Goal: Task Accomplishment & Management: Complete application form

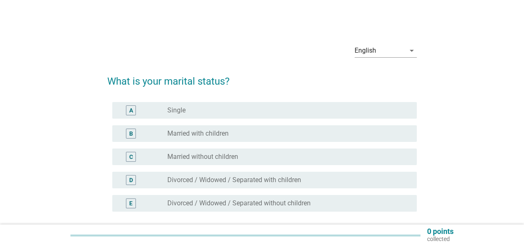
click at [131, 134] on div "B" at bounding box center [131, 133] width 4 height 9
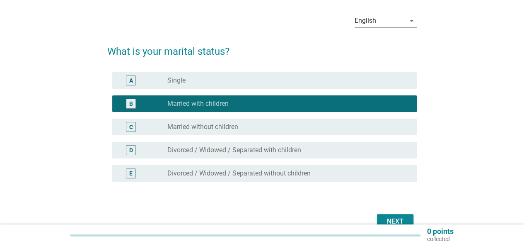
scroll to position [74, 0]
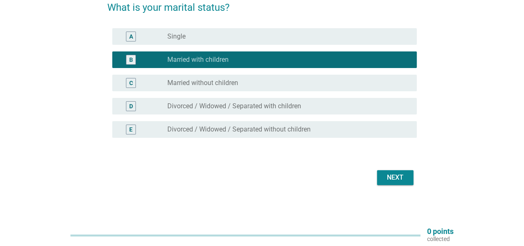
click at [396, 178] on div "Next" at bounding box center [394, 177] width 23 height 10
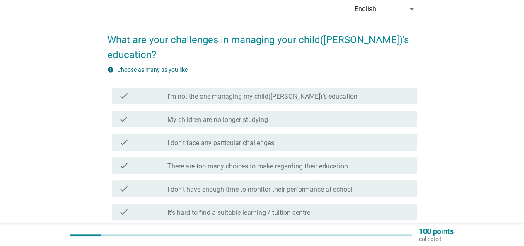
scroll to position [83, 0]
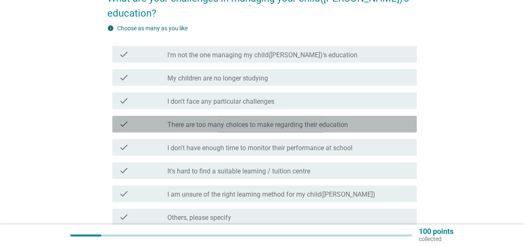
click at [258, 121] on label "There are too many choices to make regarding their education" at bounding box center [257, 125] width 181 height 8
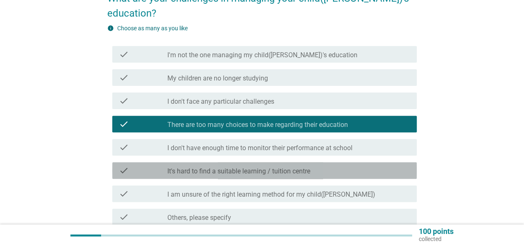
click at [252, 167] on label "It's hard to find a suitable learning / tuition centre" at bounding box center [238, 171] width 143 height 8
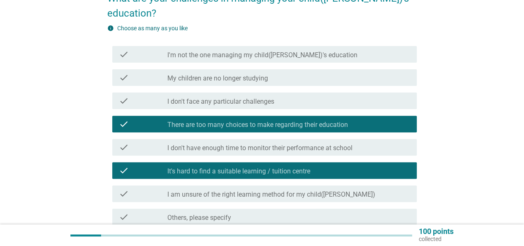
click at [248, 190] on label "I am unsure of the right learning method for my child([PERSON_NAME])" at bounding box center [271, 194] width 208 height 8
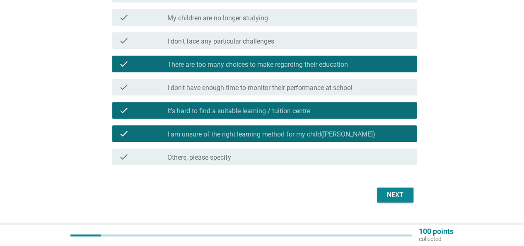
scroll to position [146, 0]
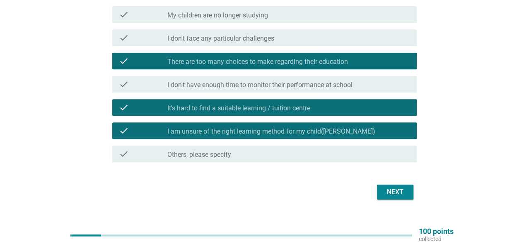
click at [390, 187] on div "Next" at bounding box center [394, 192] width 23 height 10
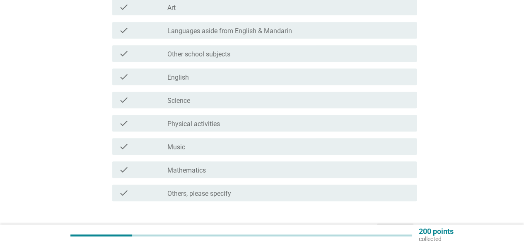
scroll to position [166, 0]
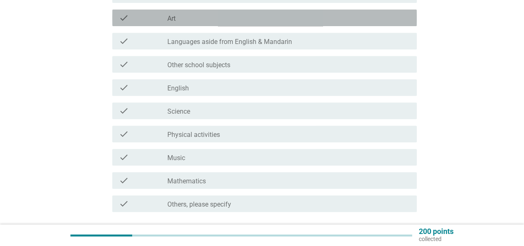
click at [182, 22] on div "check_box_outline_blank Art" at bounding box center [288, 18] width 243 height 10
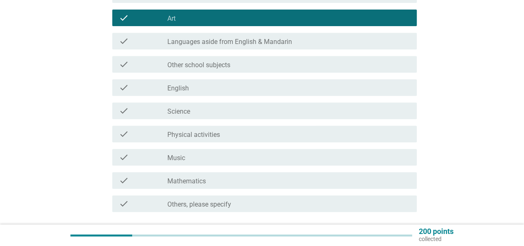
click at [179, 159] on label "Music" at bounding box center [176, 158] width 18 height 8
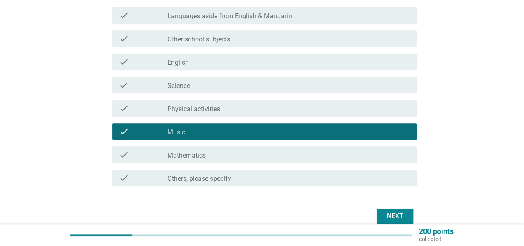
scroll to position [207, 0]
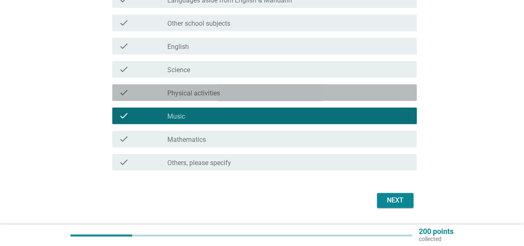
click at [202, 98] on div "check check_box_outline_blank Physical activities" at bounding box center [264, 92] width 304 height 17
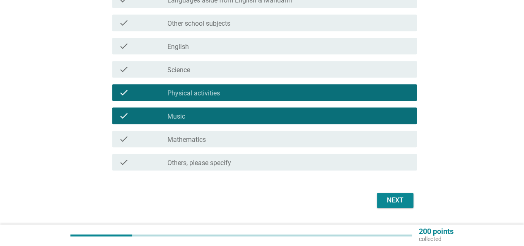
click at [391, 196] on div "Next" at bounding box center [394, 200] width 23 height 10
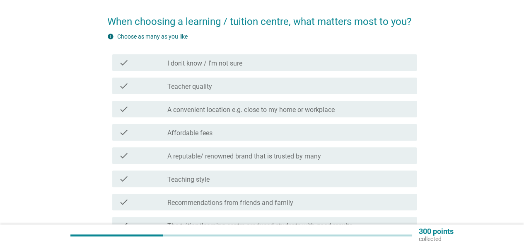
scroll to position [41, 0]
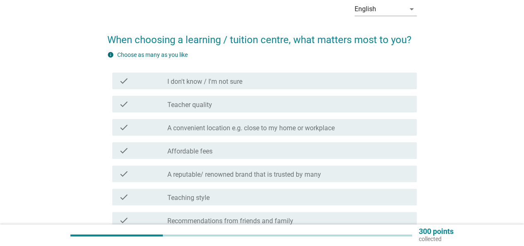
click at [208, 102] on label "Teacher quality" at bounding box center [189, 105] width 45 height 8
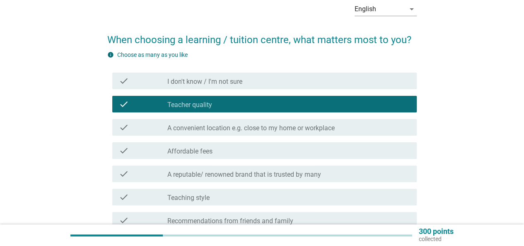
click at [211, 130] on label "A convenient location e.g. close to my home or workplace" at bounding box center [250, 128] width 167 height 8
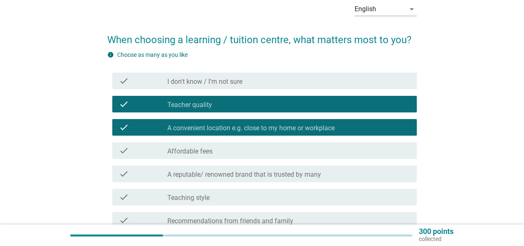
click at [207, 154] on label "Affordable fees" at bounding box center [189, 151] width 45 height 8
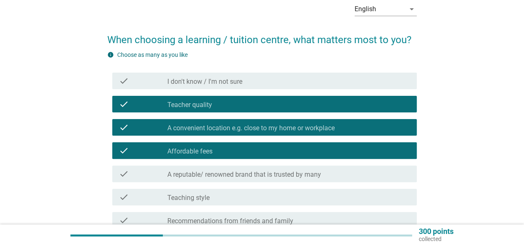
scroll to position [83, 0]
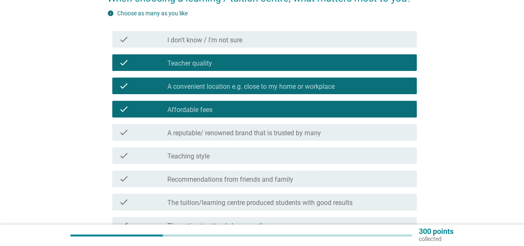
click at [206, 136] on label "A reputable/ renowned brand that is trusted by many" at bounding box center [244, 133] width 154 height 8
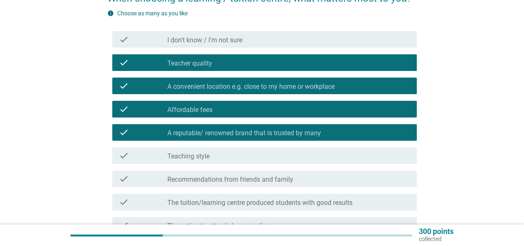
click at [218, 177] on label "Recommendations from friends and family" at bounding box center [230, 179] width 126 height 8
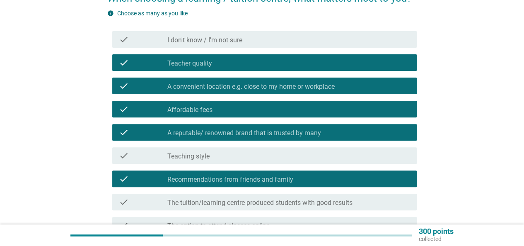
scroll to position [124, 0]
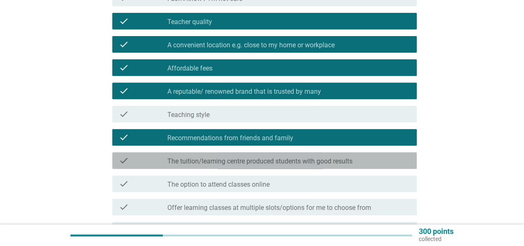
click at [218, 162] on label "The tuition/learning centre produced students with good results" at bounding box center [259, 161] width 185 height 8
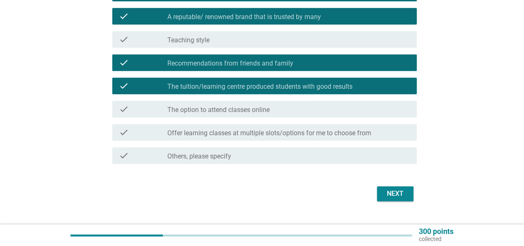
scroll to position [207, 0]
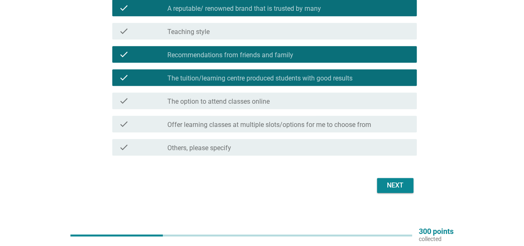
click at [283, 126] on label "Offer learning classes at multiple slots/options for me to choose from" at bounding box center [269, 125] width 204 height 8
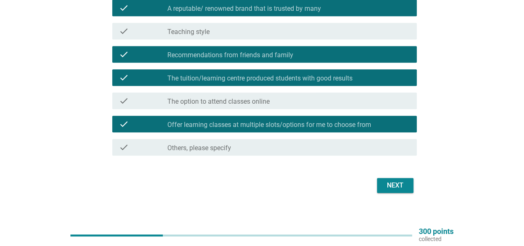
click at [398, 185] on div "Next" at bounding box center [394, 185] width 23 height 10
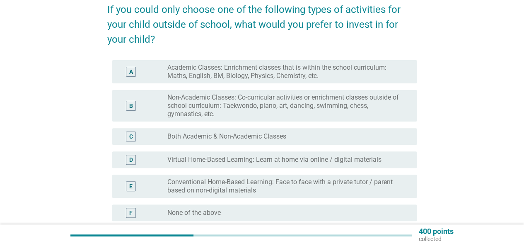
scroll to position [83, 0]
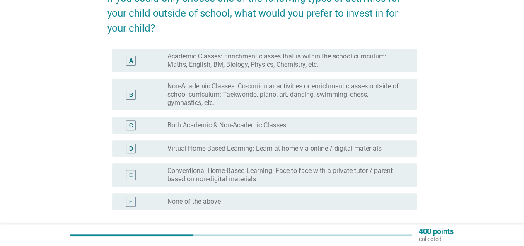
click at [207, 92] on label "Non-Academic Classes: Co-curricular activities or enrichment classes outside of…" at bounding box center [285, 94] width 236 height 25
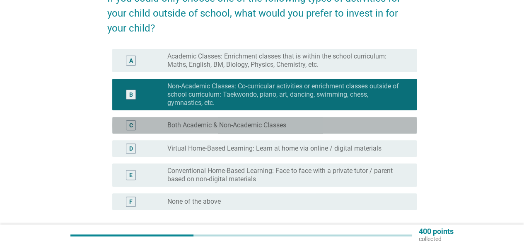
click at [206, 124] on label "Both Academic & Non-Academic Classes" at bounding box center [226, 125] width 119 height 8
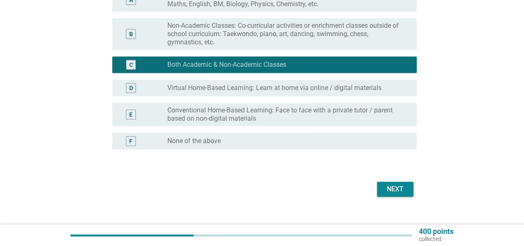
scroll to position [155, 0]
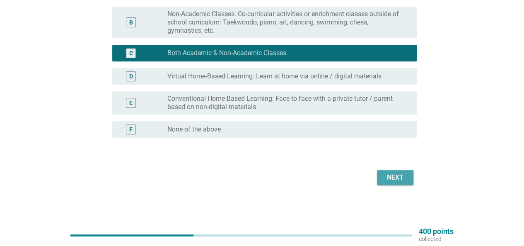
click at [390, 178] on div "Next" at bounding box center [394, 177] width 23 height 10
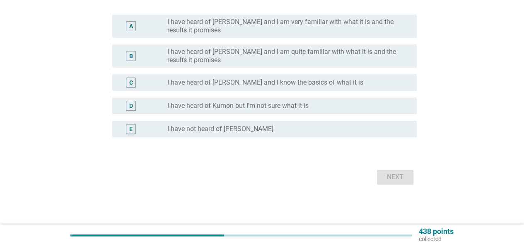
scroll to position [0, 0]
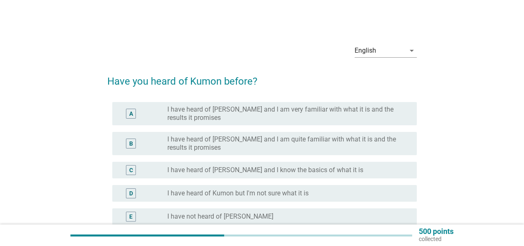
click at [371, 140] on label "I have heard of [PERSON_NAME] and I am quite familiar with what it is and the r…" at bounding box center [285, 143] width 236 height 17
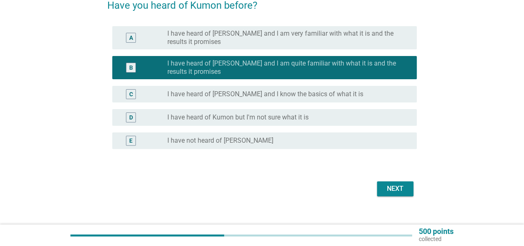
scroll to position [83, 0]
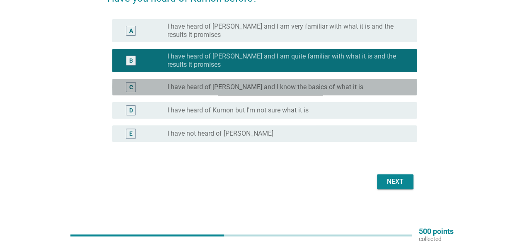
click at [309, 87] on label "I have heard of [PERSON_NAME] and I know the basics of what it is" at bounding box center [265, 87] width 196 height 8
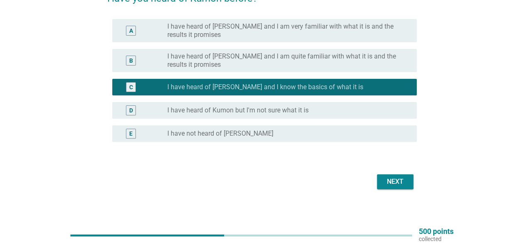
click at [316, 62] on label "I have heard of [PERSON_NAME] and I am quite familiar with what it is and the r…" at bounding box center [285, 60] width 236 height 17
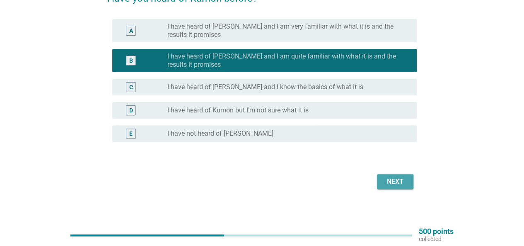
click at [387, 181] on div "Next" at bounding box center [394, 181] width 23 height 10
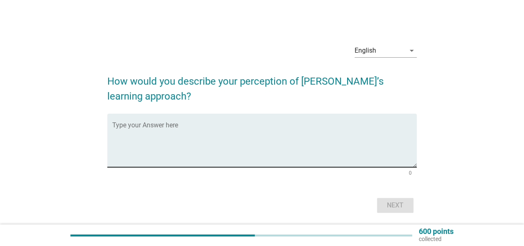
click at [280, 156] on textarea "Type your Answer here" at bounding box center [264, 144] width 304 height 43
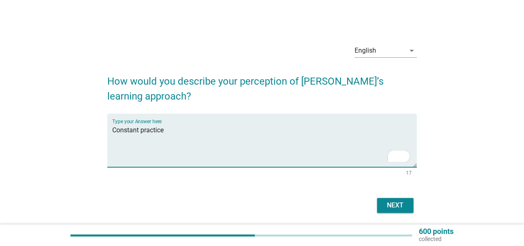
type textarea "Constant practice"
click at [385, 205] on div "Next" at bounding box center [394, 205] width 23 height 10
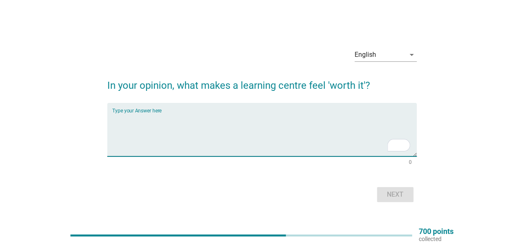
click at [208, 121] on textarea "To enrich screen reader interactions, please activate Accessibility in Grammarl…" at bounding box center [264, 134] width 304 height 43
type textarea "Results"
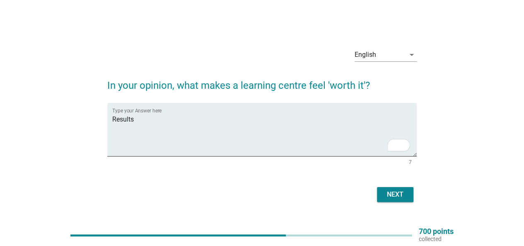
click at [389, 194] on div "Next" at bounding box center [394, 194] width 23 height 10
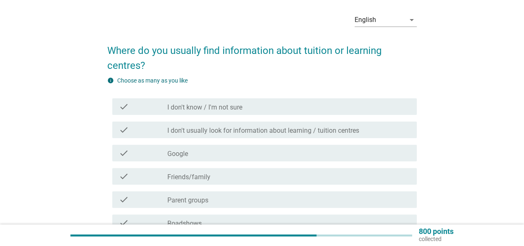
scroll to position [41, 0]
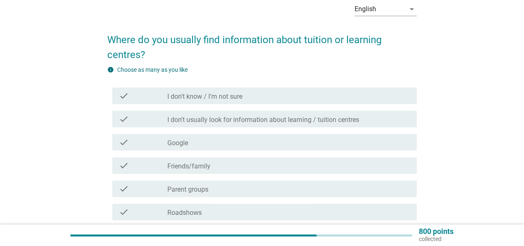
click at [183, 142] on label "Google" at bounding box center [177, 143] width 21 height 8
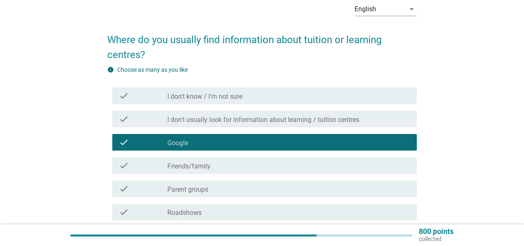
click at [189, 166] on label "Friends/family" at bounding box center [188, 166] width 43 height 8
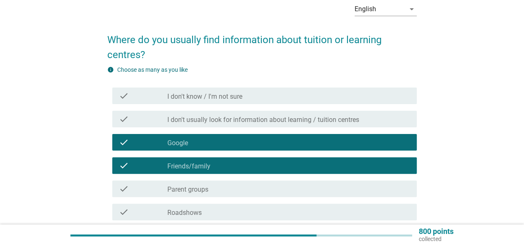
click at [193, 188] on label "Parent groups" at bounding box center [187, 189] width 41 height 8
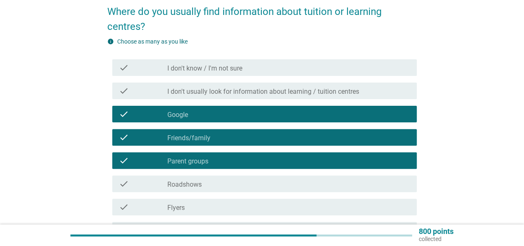
scroll to position [83, 0]
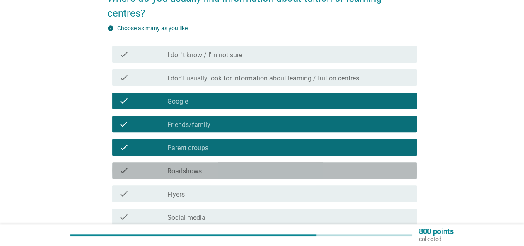
click at [195, 171] on label "Roadshows" at bounding box center [184, 171] width 34 height 8
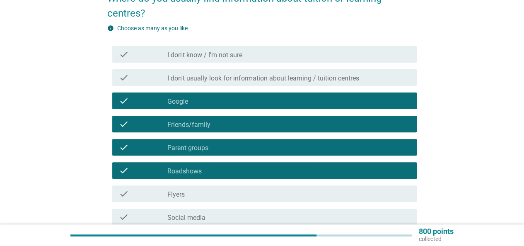
click at [196, 219] on label "Social media" at bounding box center [186, 217] width 38 height 8
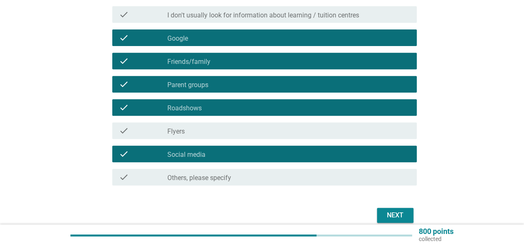
scroll to position [166, 0]
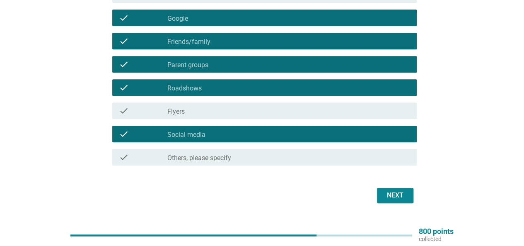
click at [392, 196] on div "Next" at bounding box center [394, 195] width 23 height 10
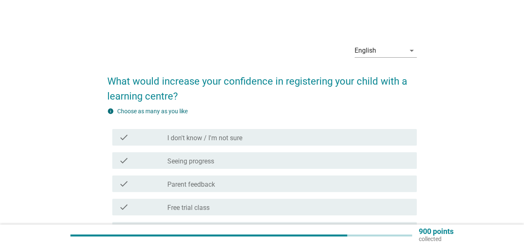
scroll to position [41, 0]
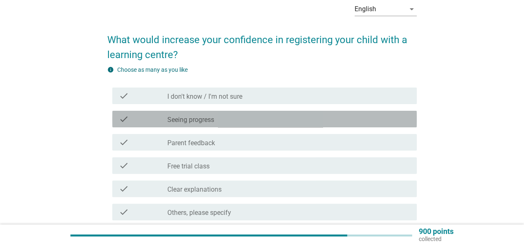
click at [209, 120] on label "Seeing progress" at bounding box center [190, 120] width 47 height 8
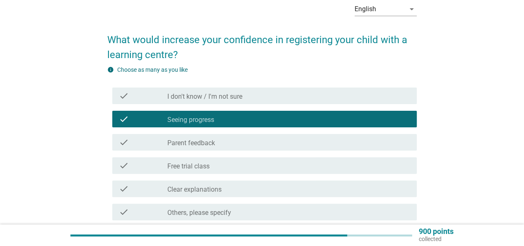
click at [212, 140] on label "Parent feedback" at bounding box center [191, 143] width 48 height 8
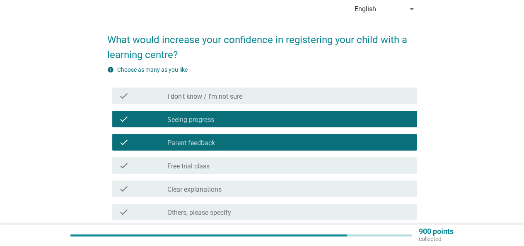
click at [215, 188] on label "Clear explanations" at bounding box center [194, 189] width 54 height 8
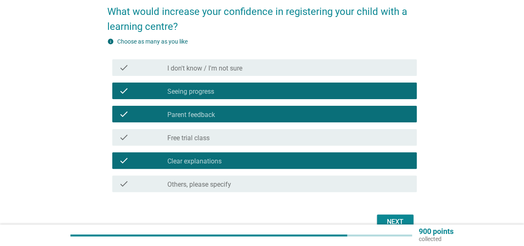
scroll to position [83, 0]
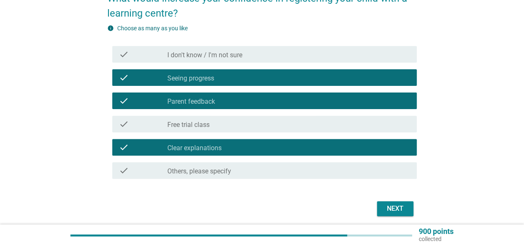
click at [379, 208] on button "Next" at bounding box center [395, 208] width 36 height 15
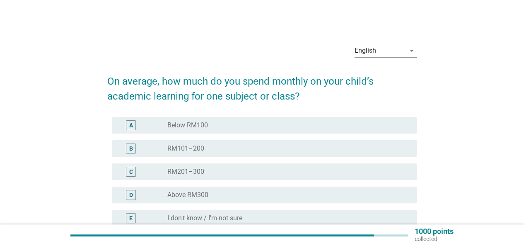
scroll to position [41, 0]
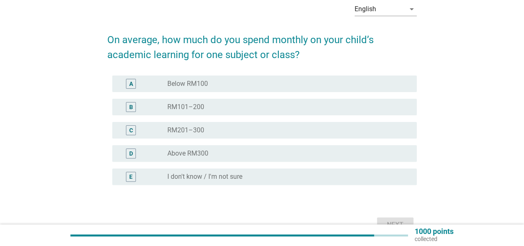
click at [194, 154] on label "Above RM300" at bounding box center [187, 153] width 41 height 8
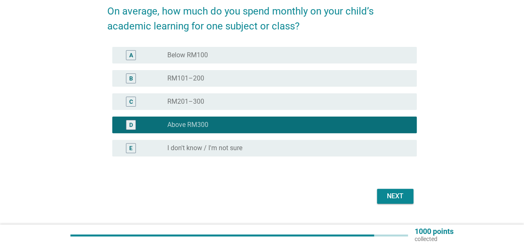
scroll to position [83, 0]
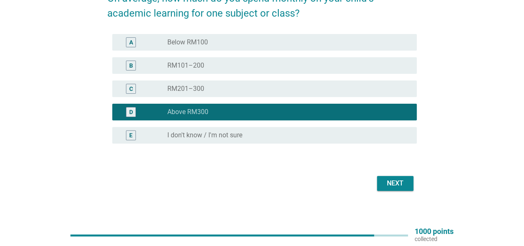
click at [400, 187] on div "Next" at bounding box center [394, 183] width 23 height 10
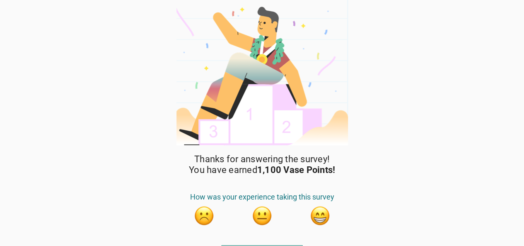
click at [321, 217] on button "button" at bounding box center [320, 215] width 21 height 21
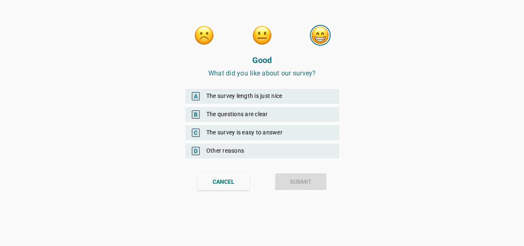
click at [239, 95] on div "A The survey length is just nice" at bounding box center [262, 96] width 154 height 15
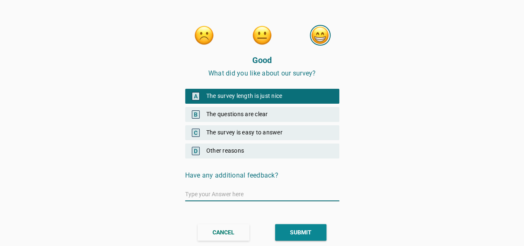
click at [297, 232] on div "SUBMIT" at bounding box center [301, 232] width 22 height 9
